Goal: Task Accomplishment & Management: Complete application form

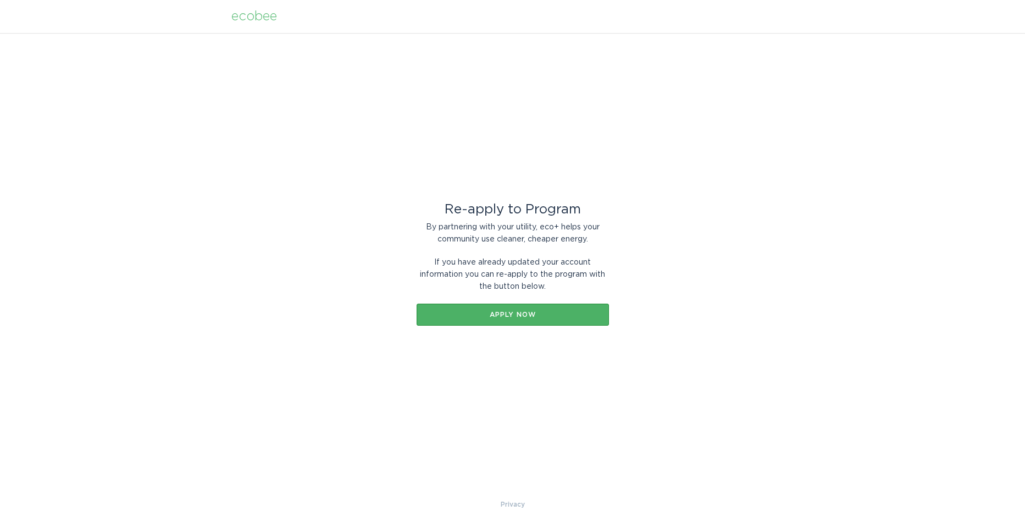
click at [477, 316] on div "Apply now" at bounding box center [512, 314] width 181 height 7
